Goal: Complete application form

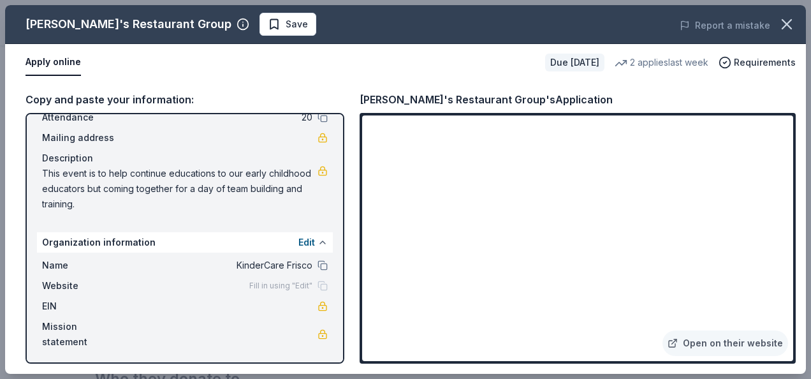
scroll to position [83, 0]
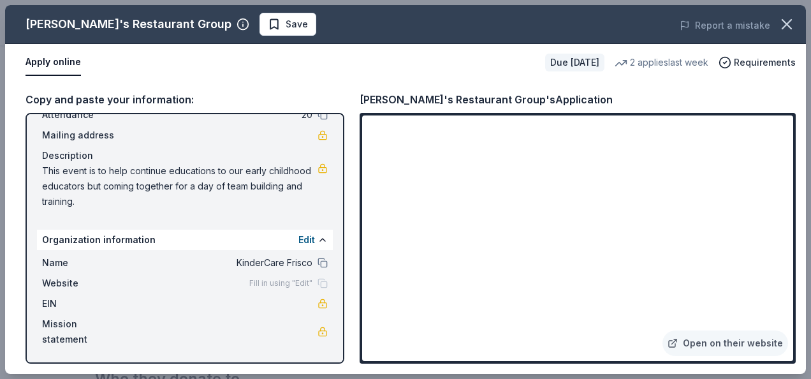
click at [314, 286] on div "Fill in using "Edit"" at bounding box center [288, 283] width 78 height 10
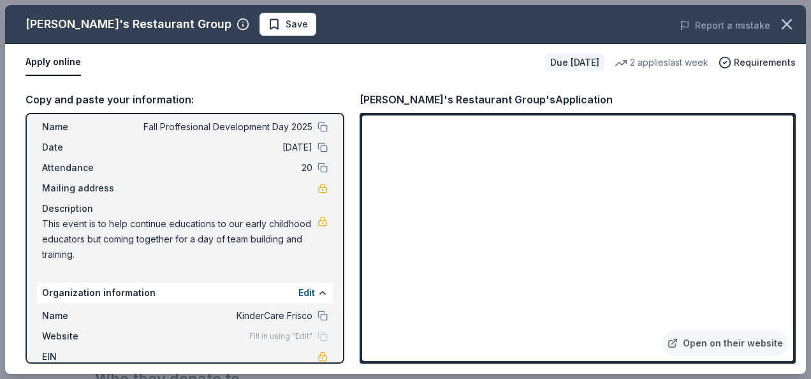
scroll to position [0, 0]
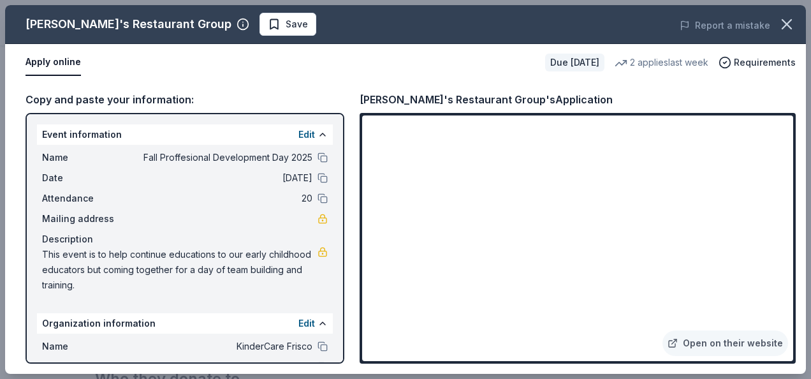
click at [306, 129] on div "Edit" at bounding box center [312, 134] width 29 height 15
click at [300, 131] on button "Edit" at bounding box center [306, 134] width 17 height 15
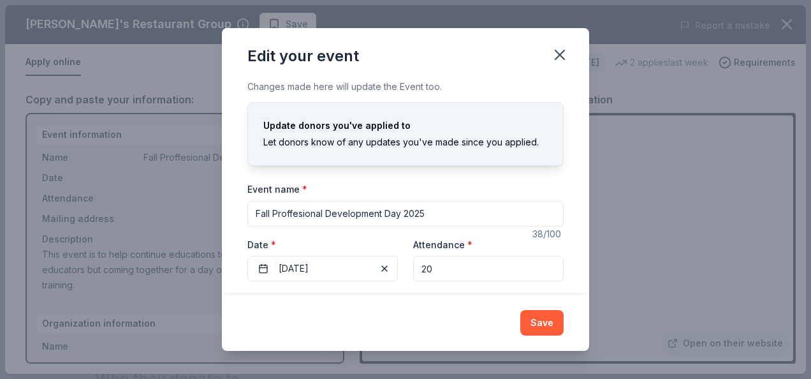
click at [289, 213] on input "Fall Proffesional Development Day 2025" at bounding box center [405, 213] width 316 height 25
type input "Fall Profesional Development Day 2025"
click at [326, 238] on label "Date *" at bounding box center [322, 244] width 150 height 13
click at [326, 256] on button "10/13/2025" at bounding box center [322, 268] width 150 height 25
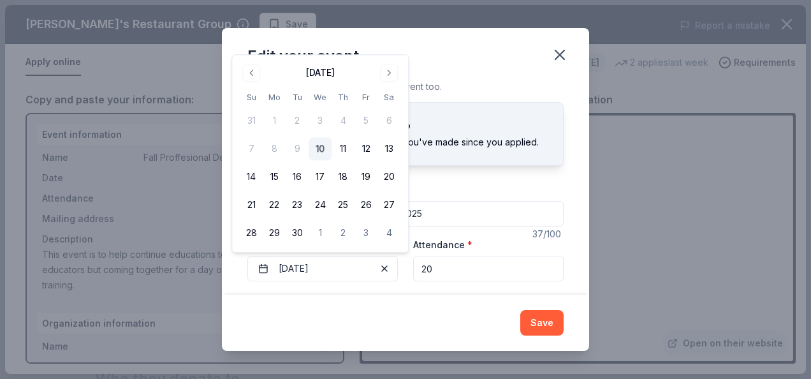
click at [441, 61] on div "Edit your event" at bounding box center [405, 53] width 367 height 51
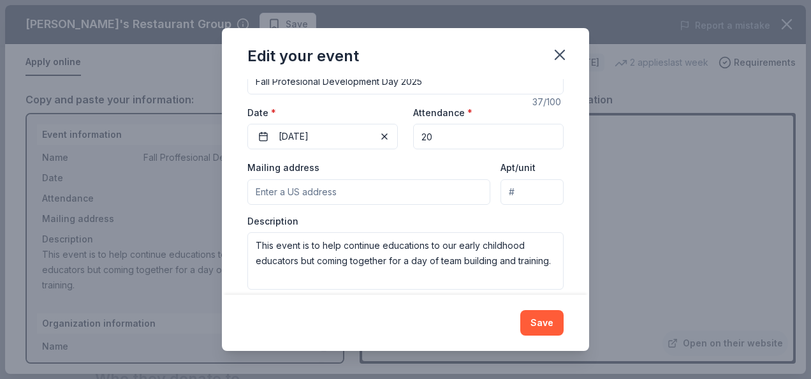
scroll to position [146, 0]
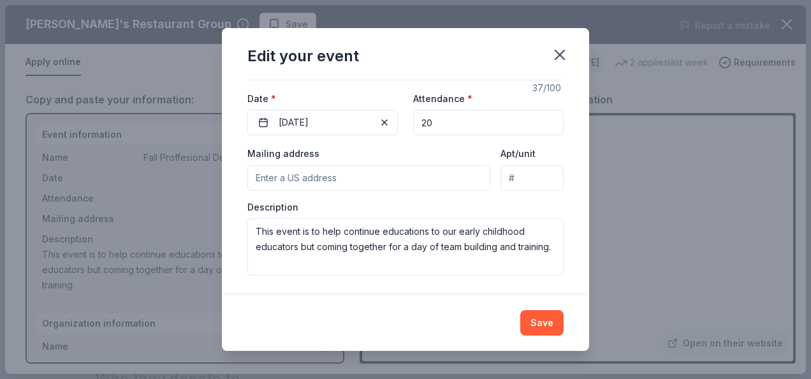
click at [287, 177] on input "Mailing address" at bounding box center [368, 177] width 243 height 25
type input "7400 Kings Ridge Road, Frisco, TX, 75035"
click at [342, 321] on div "Save" at bounding box center [405, 322] width 316 height 25
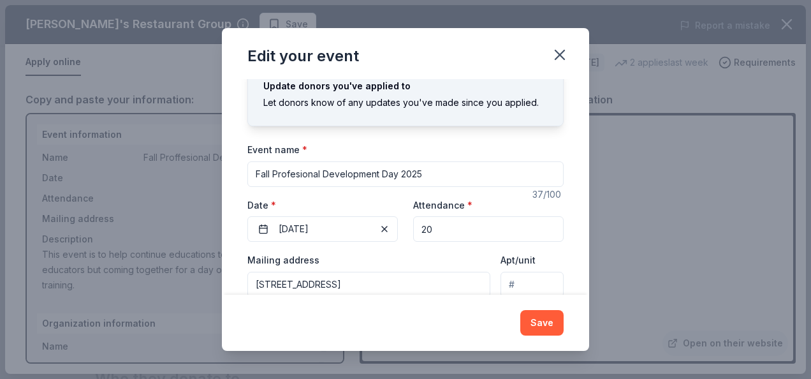
scroll to position [0, 0]
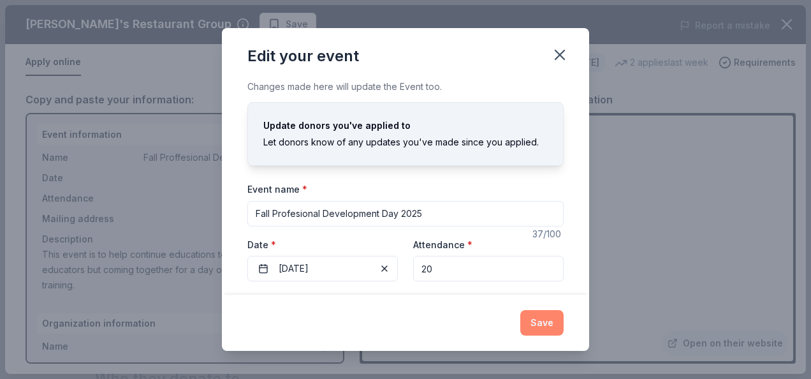
click at [546, 330] on button "Save" at bounding box center [541, 322] width 43 height 25
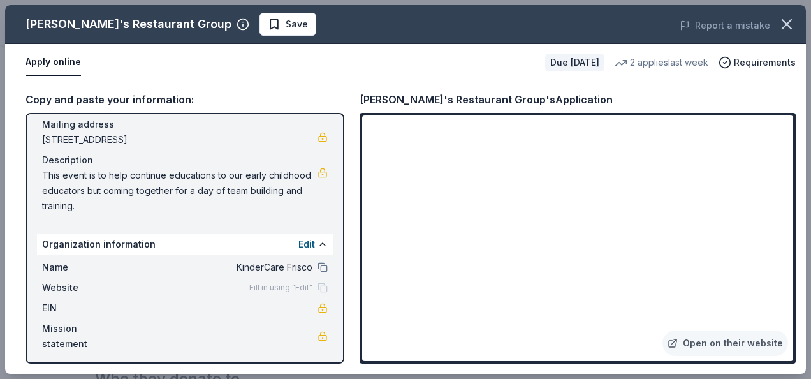
scroll to position [99, 0]
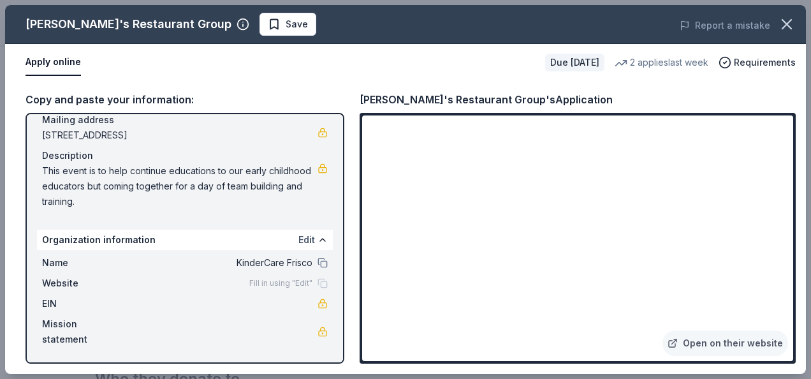
click at [298, 233] on button "Edit" at bounding box center [306, 239] width 17 height 15
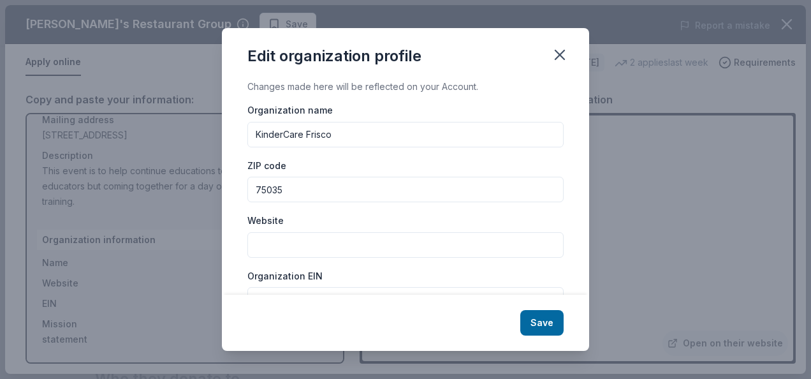
scroll to position [64, 0]
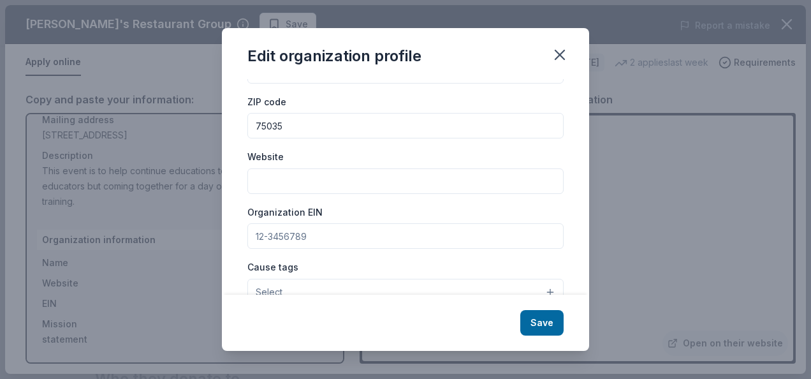
click at [302, 177] on input "Website" at bounding box center [405, 180] width 316 height 25
paste input "[URL][DOMAIN_NAME]"
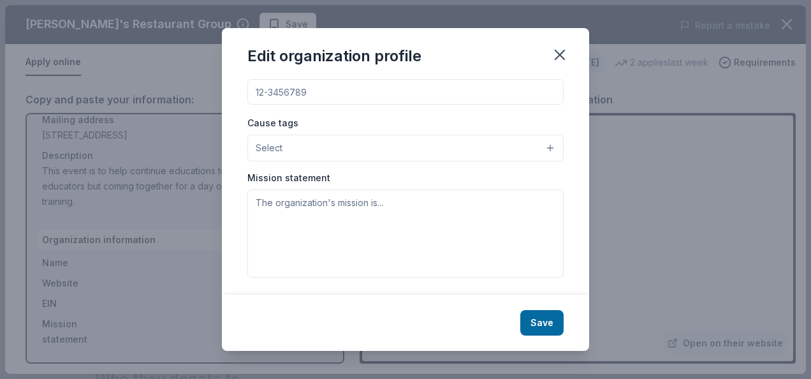
scroll to position [208, 0]
type input "[URL][DOMAIN_NAME]"
click at [532, 316] on button "Save" at bounding box center [541, 322] width 43 height 25
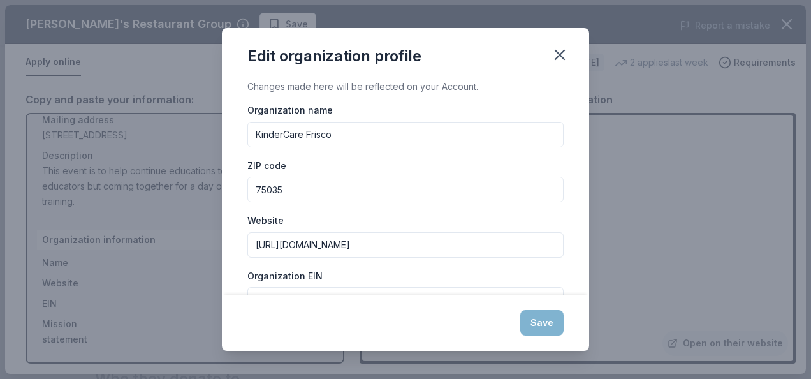
scroll to position [0, 0]
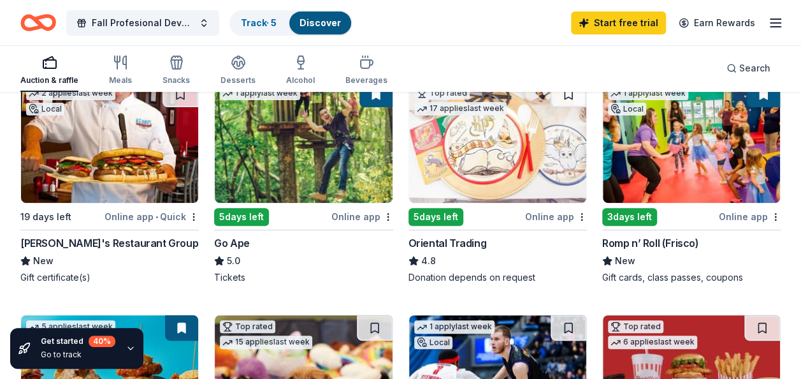
scroll to position [127, 0]
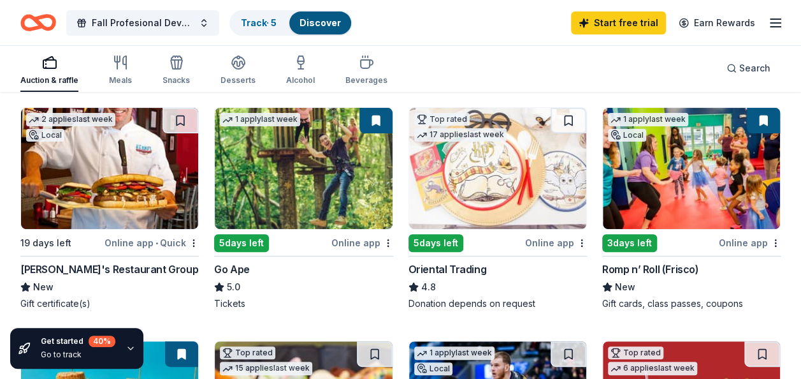
click at [311, 205] on img at bounding box center [303, 168] width 177 height 121
click at [480, 212] on img at bounding box center [497, 168] width 177 height 121
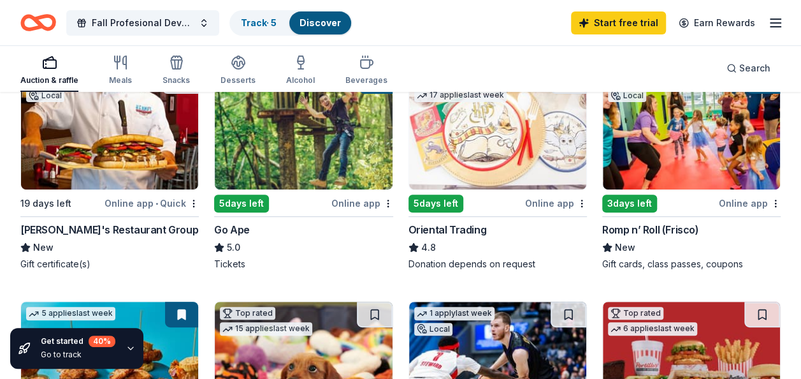
scroll to position [168, 0]
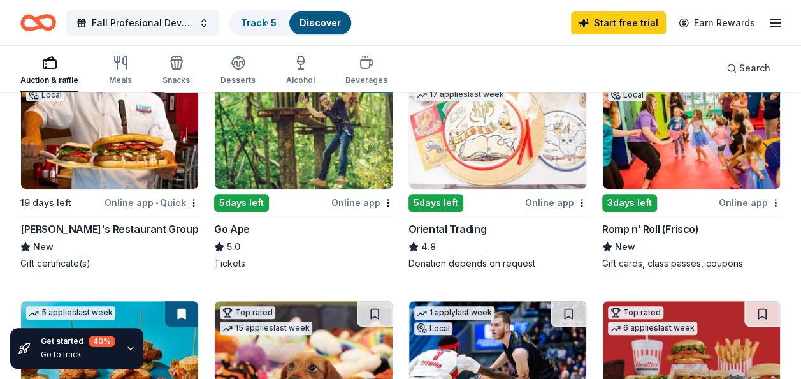
click at [668, 165] on img at bounding box center [691, 128] width 177 height 121
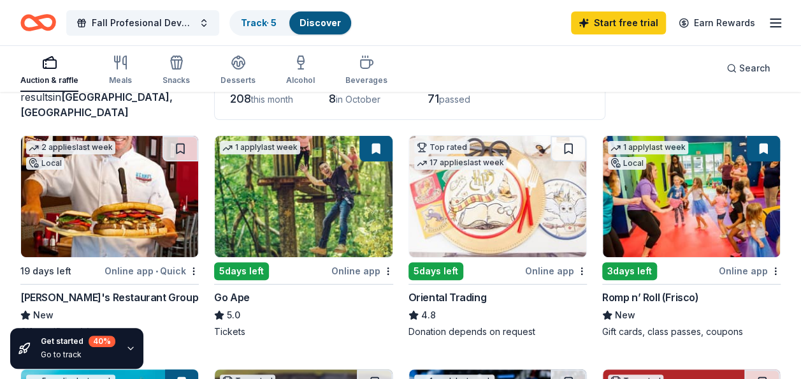
scroll to position [0, 0]
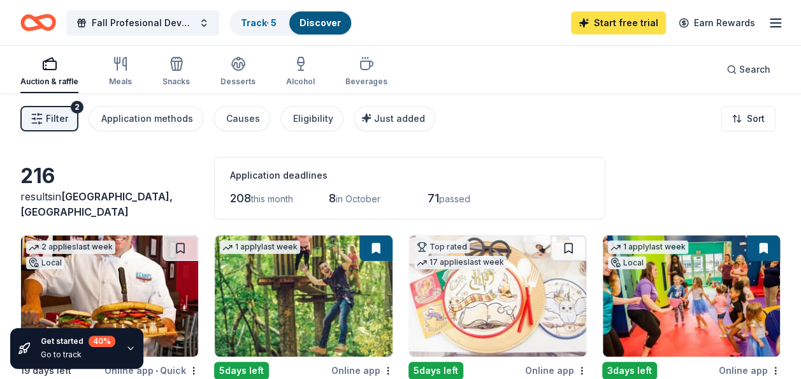
click at [651, 17] on link "Start free trial" at bounding box center [618, 22] width 95 height 23
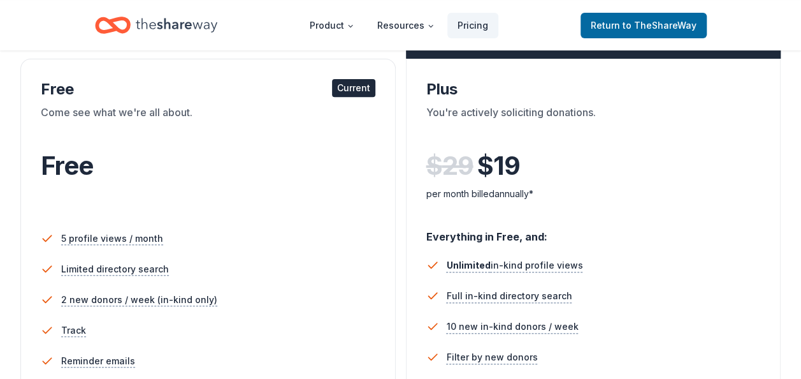
scroll to position [224, 0]
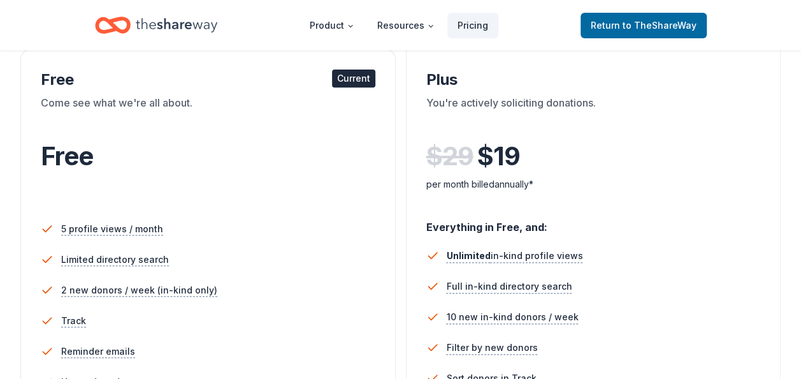
drag, startPoint x: 511, startPoint y: 158, endPoint x: 589, endPoint y: 98, distance: 98.6
click at [589, 98] on div "You're actively soliciting donations." at bounding box center [593, 113] width 335 height 36
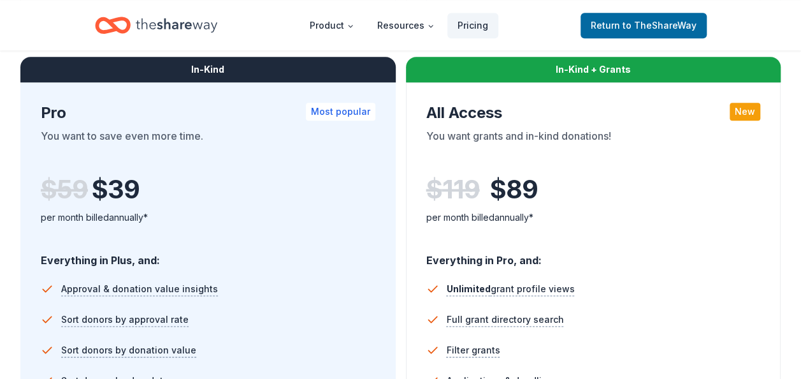
scroll to position [686, 0]
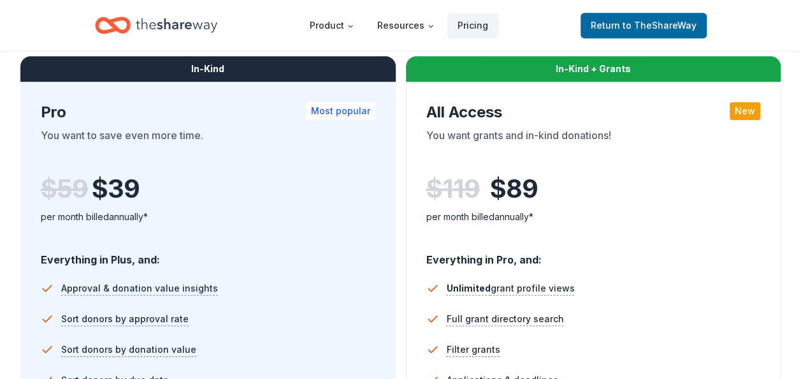
click at [326, 174] on div "$ 59 $ 39" at bounding box center [208, 189] width 335 height 36
drag, startPoint x: 326, startPoint y: 174, endPoint x: 354, endPoint y: 203, distance: 41.0
click at [354, 203] on div "$ 59 $ 39" at bounding box center [208, 189] width 335 height 36
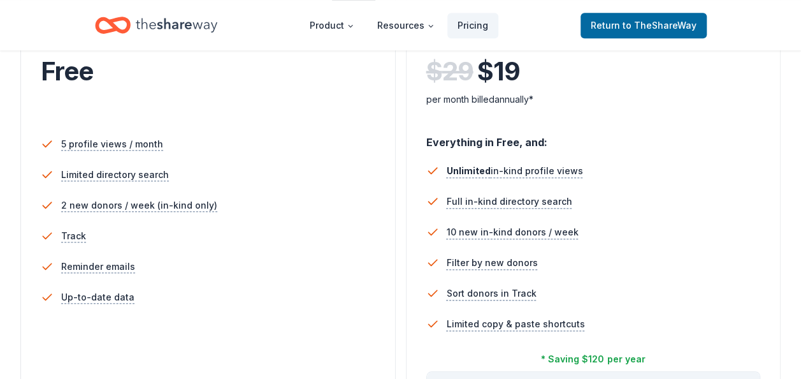
scroll to position [318, 0]
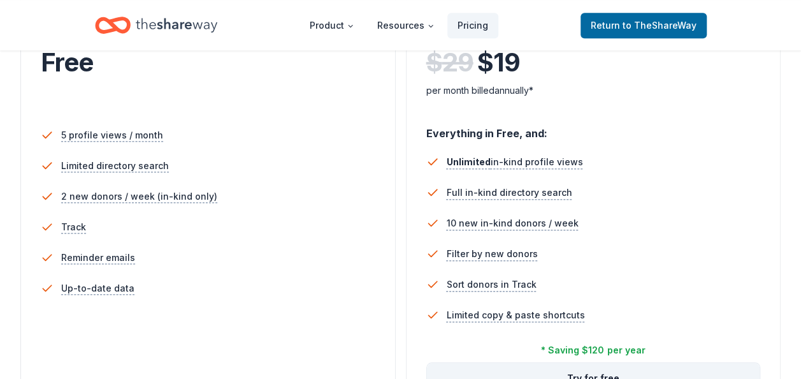
click at [605, 198] on li "Full in-kind directory search" at bounding box center [593, 192] width 335 height 31
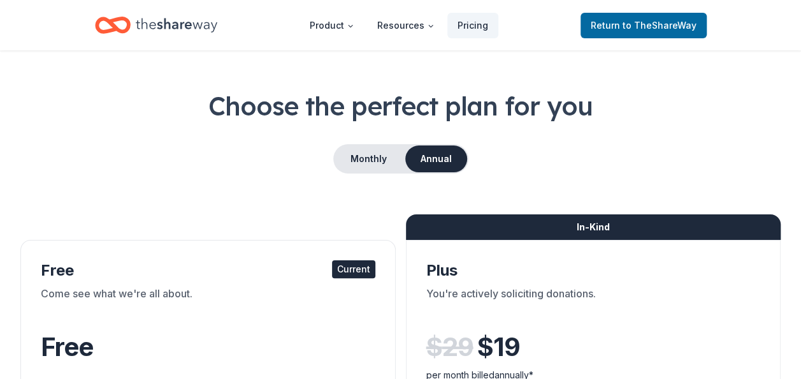
scroll to position [0, 0]
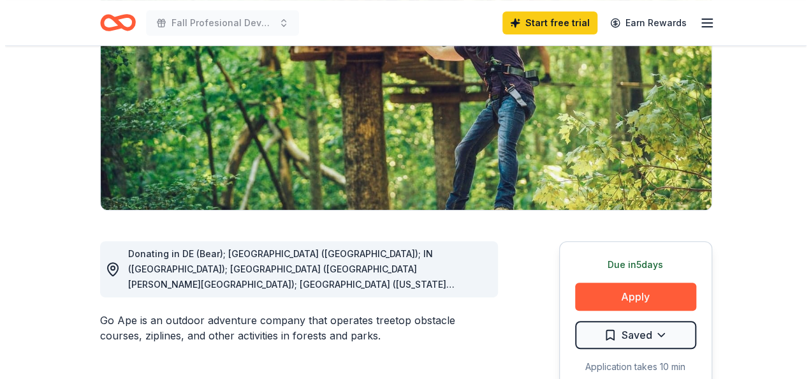
scroll to position [255, 0]
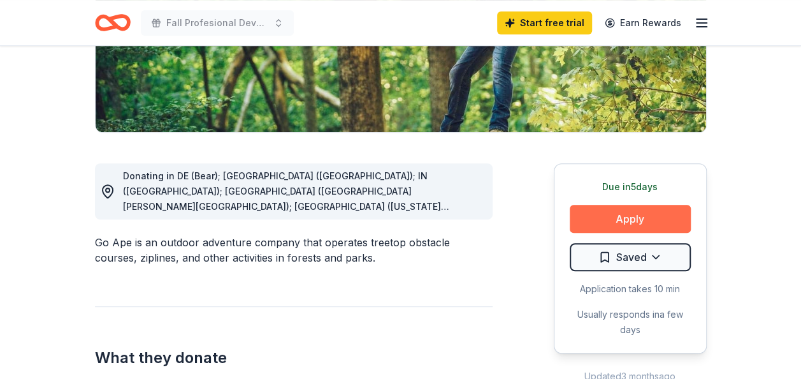
click at [636, 222] on button "Apply" at bounding box center [630, 219] width 121 height 28
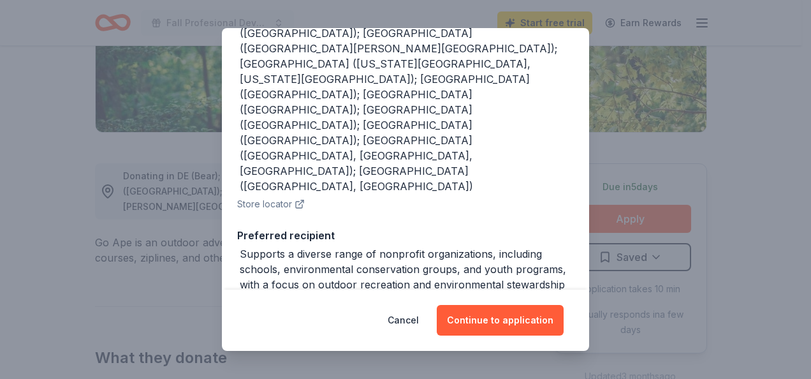
scroll to position [238, 0]
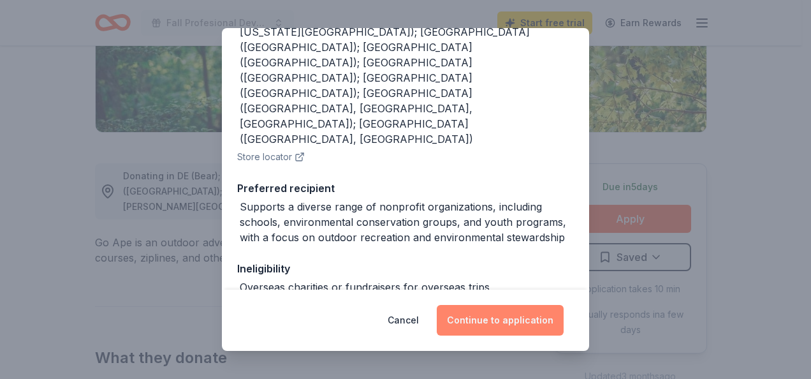
click at [469, 319] on button "Continue to application" at bounding box center [500, 320] width 127 height 31
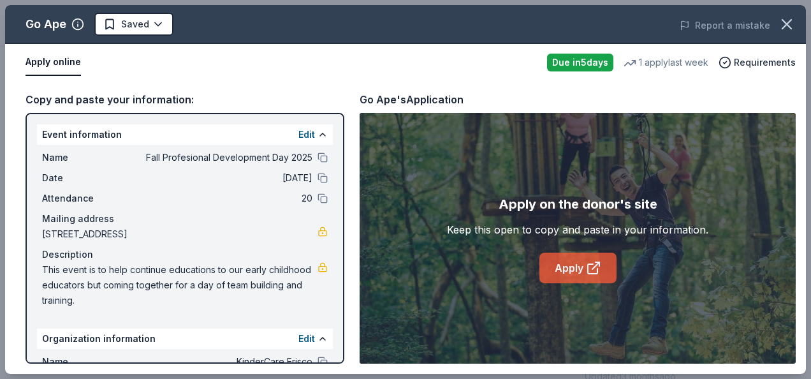
click at [563, 274] on link "Apply" at bounding box center [577, 267] width 77 height 31
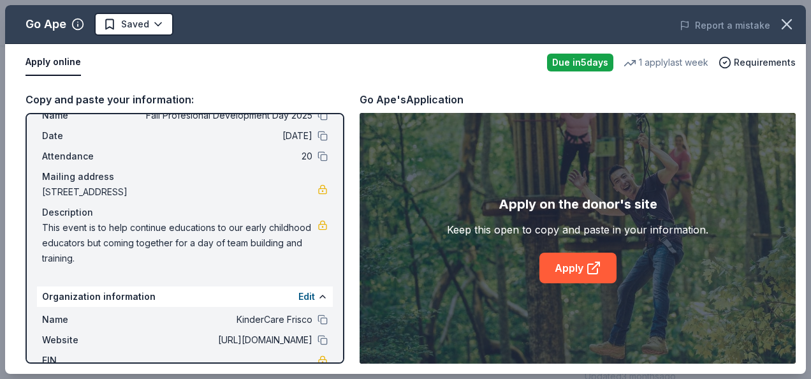
scroll to position [0, 0]
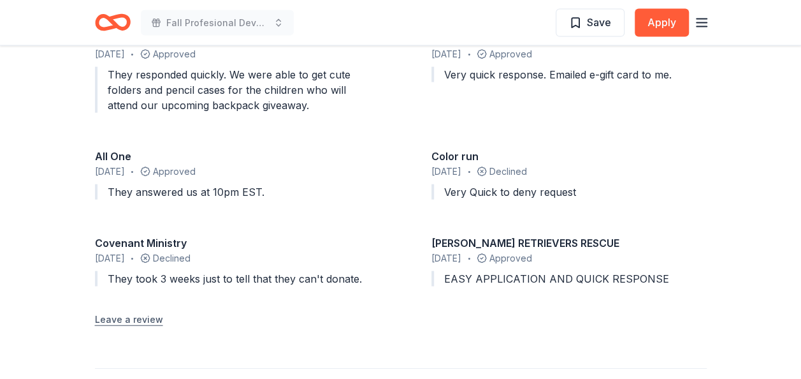
scroll to position [1402, 0]
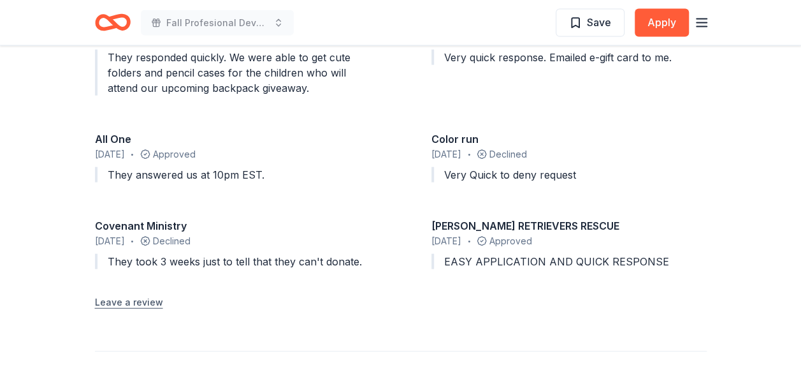
click at [136, 294] on button "Leave a review" at bounding box center [129, 301] width 68 height 15
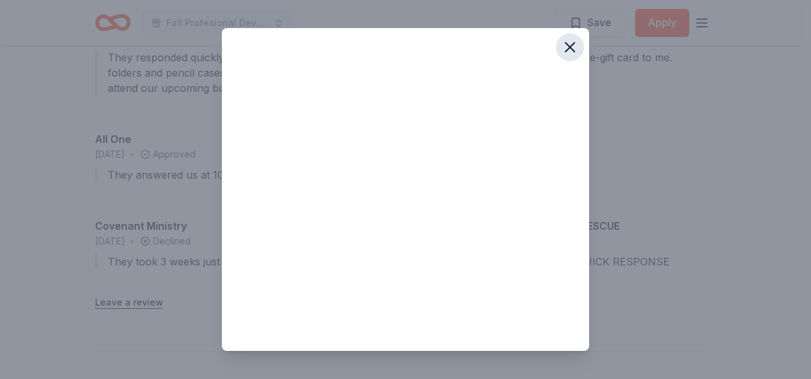
click at [561, 42] on icon "button" at bounding box center [570, 47] width 18 height 18
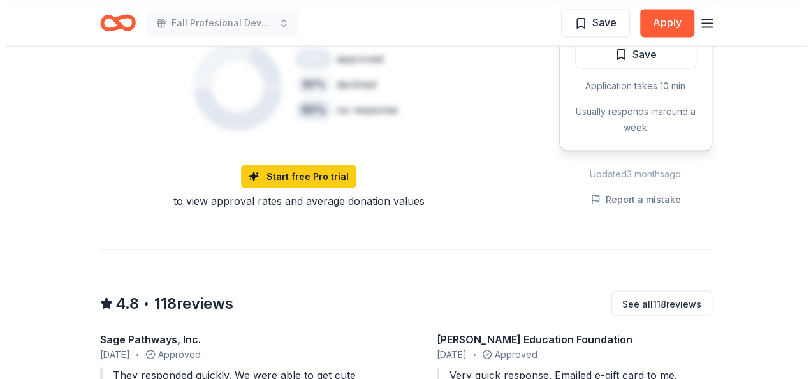
scroll to position [1084, 0]
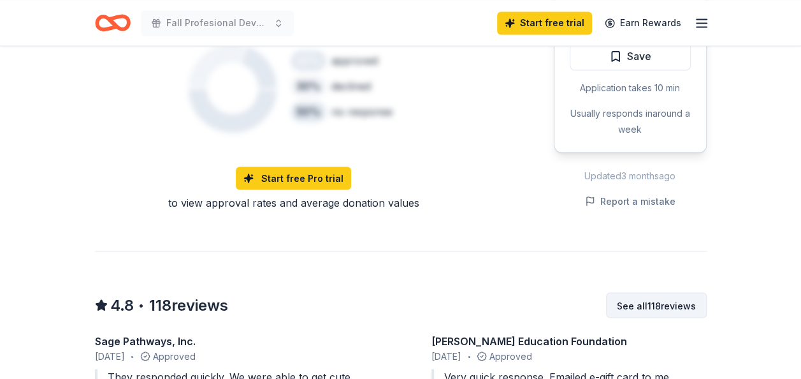
click at [658, 306] on button "See all 118 reviews" at bounding box center [656, 304] width 101 height 25
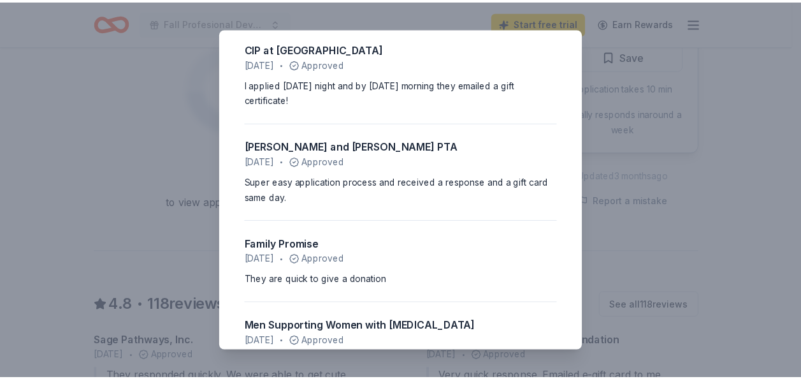
scroll to position [1319, 0]
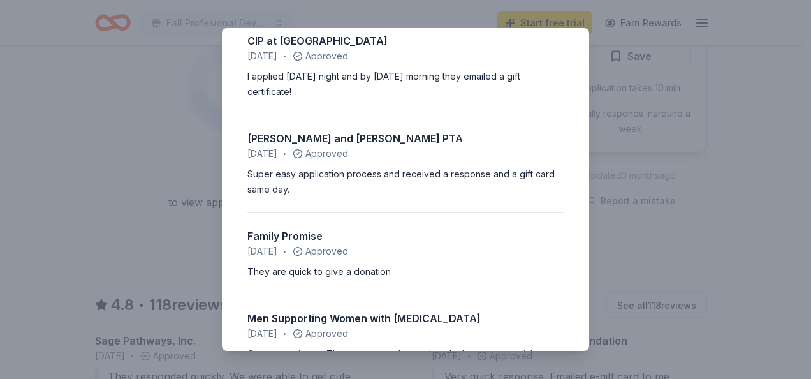
click at [161, 222] on div "4.8 • 118 reviews Sage Pathways, Inc. July 2025 • Approved They responded quick…" at bounding box center [405, 189] width 811 height 379
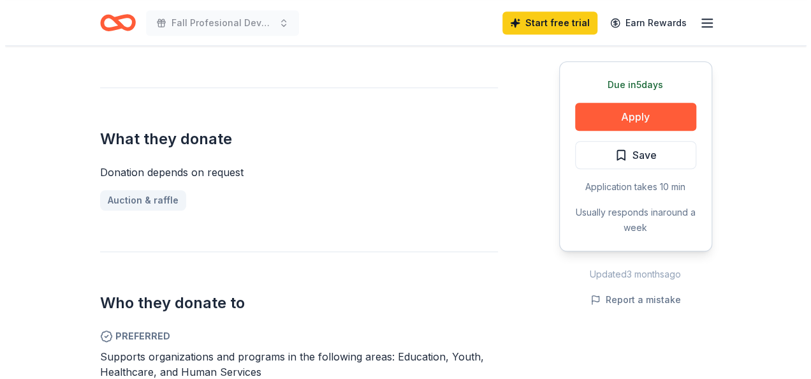
scroll to position [461, 0]
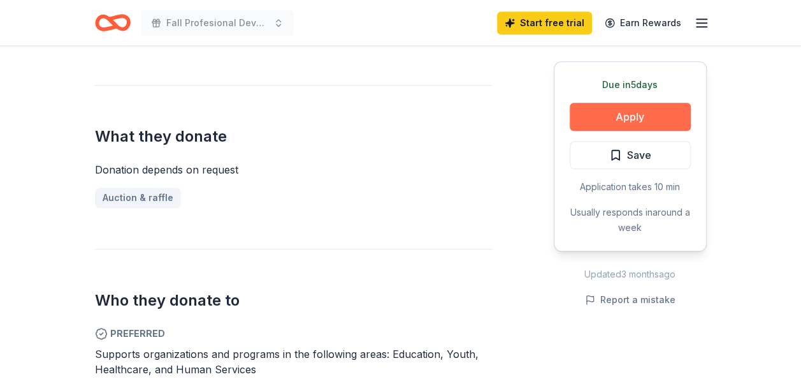
click at [630, 113] on button "Apply" at bounding box center [630, 117] width 121 height 28
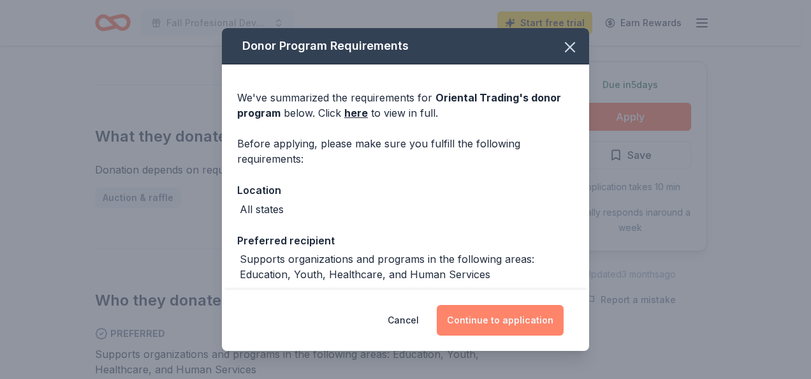
click at [525, 319] on button "Continue to application" at bounding box center [500, 320] width 127 height 31
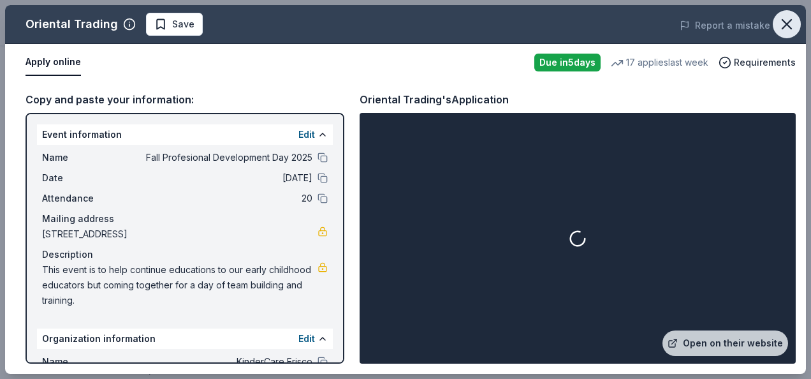
click at [783, 23] on icon "button" at bounding box center [787, 24] width 18 height 18
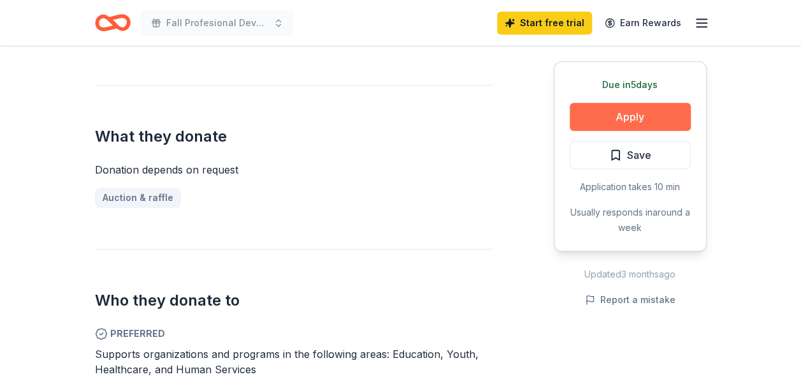
click at [607, 115] on button "Apply" at bounding box center [630, 117] width 121 height 28
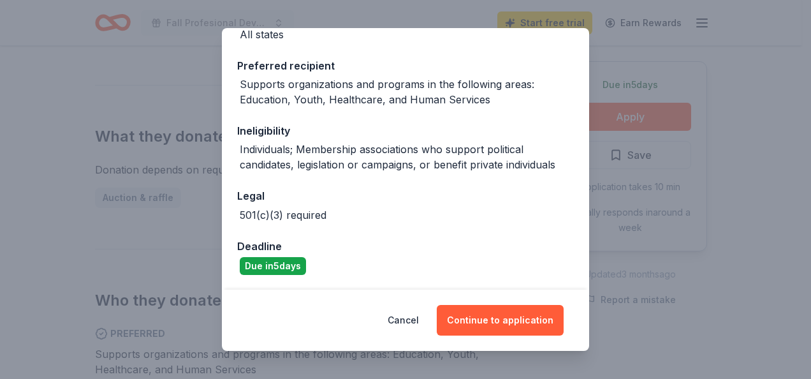
scroll to position [175, 0]
click at [525, 322] on button "Continue to application" at bounding box center [500, 320] width 127 height 31
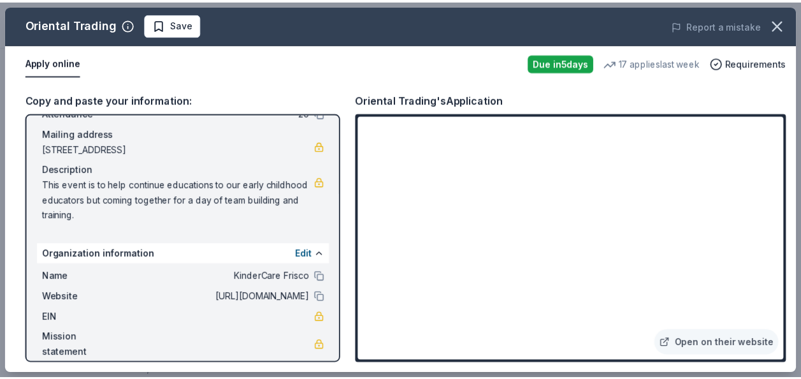
scroll to position [87, 0]
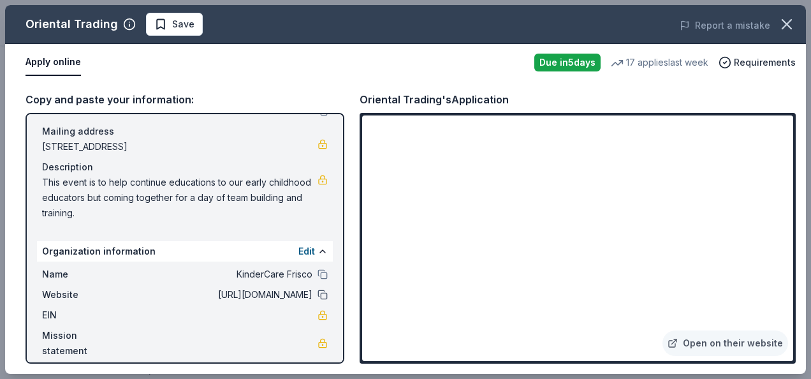
click at [317, 298] on button at bounding box center [322, 294] width 10 height 10
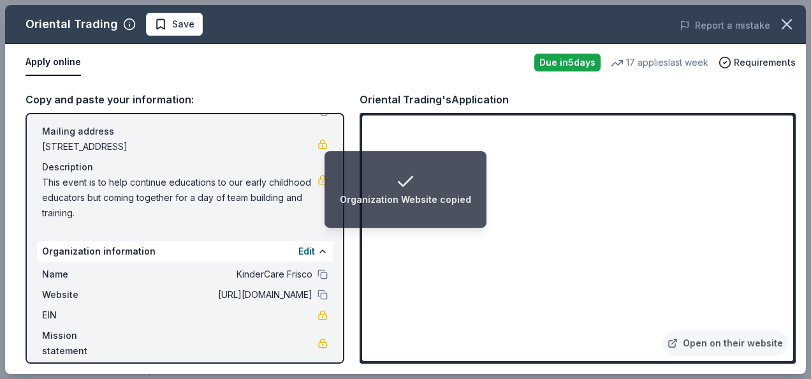
click at [461, 224] on li "Organization Website copied" at bounding box center [405, 189] width 162 height 76
click at [464, 60] on div "Apply online" at bounding box center [274, 62] width 498 height 27
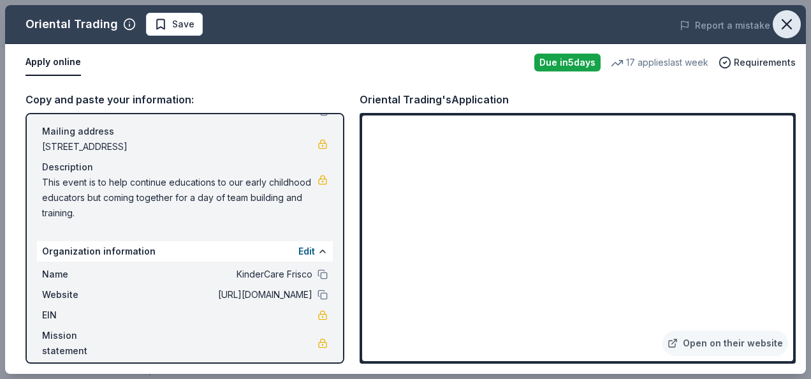
click at [783, 20] on icon "button" at bounding box center [786, 24] width 9 height 9
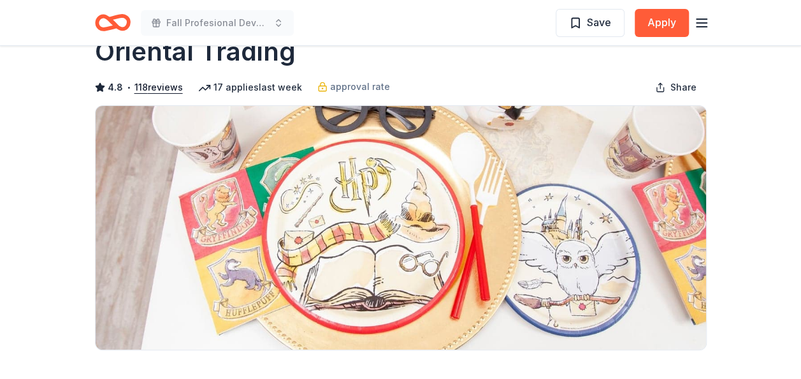
scroll to position [0, 0]
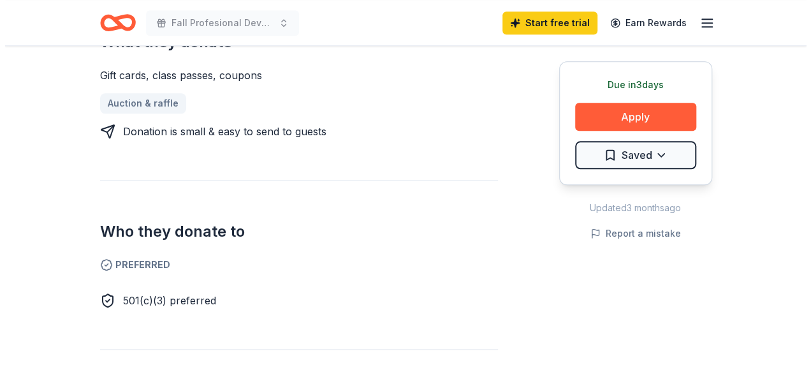
scroll to position [541, 0]
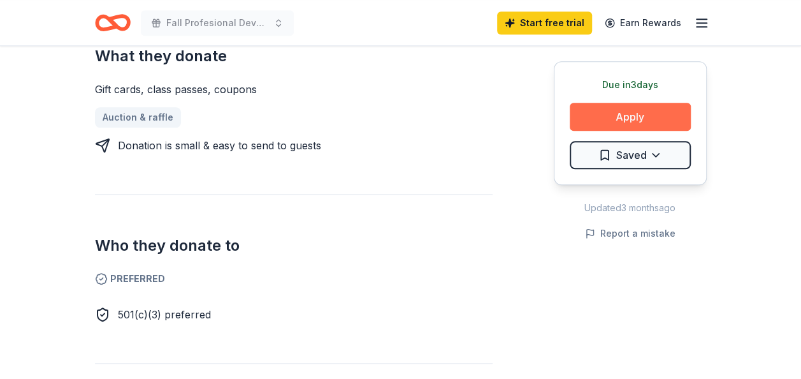
click at [638, 115] on button "Apply" at bounding box center [630, 117] width 121 height 28
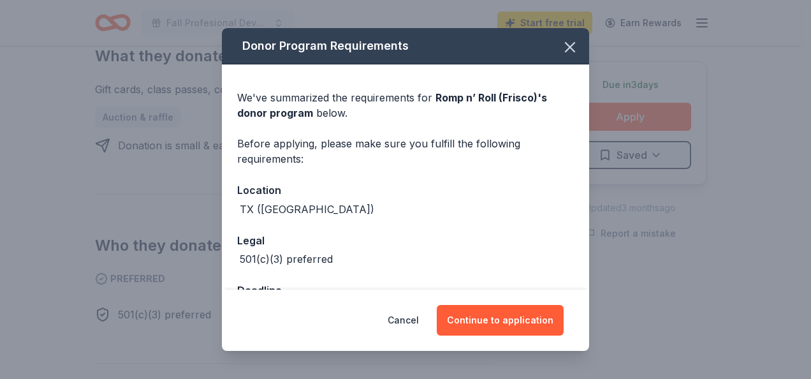
scroll to position [45, 0]
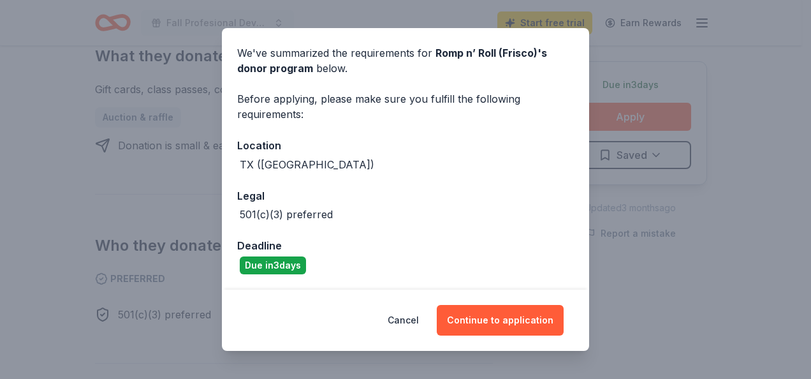
click at [500, 305] on div "Cancel Continue to application" at bounding box center [405, 320] width 316 height 31
click at [501, 312] on button "Continue to application" at bounding box center [500, 320] width 127 height 31
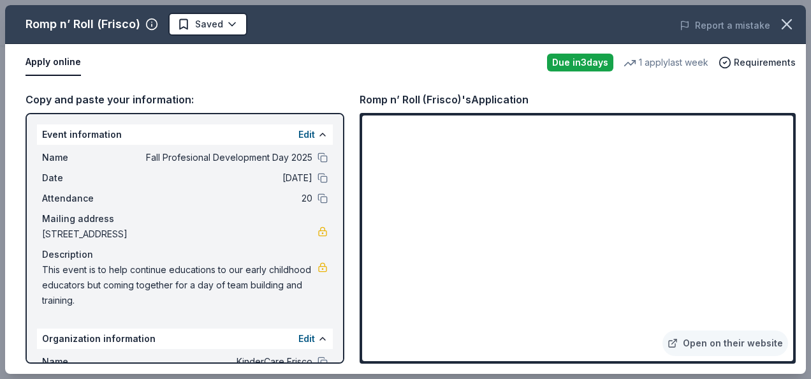
scroll to position [99, 0]
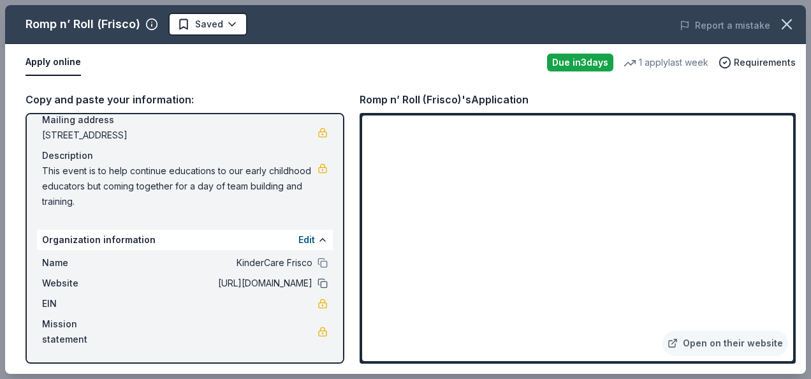
click at [317, 280] on button at bounding box center [322, 283] width 10 height 10
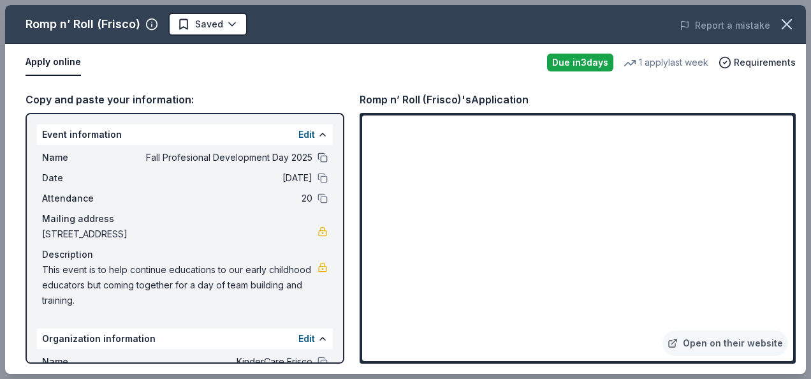
click at [317, 160] on button at bounding box center [322, 157] width 10 height 10
click at [371, 52] on div "Apply online" at bounding box center [280, 62] width 511 height 27
